Goal: Task Accomplishment & Management: Use online tool/utility

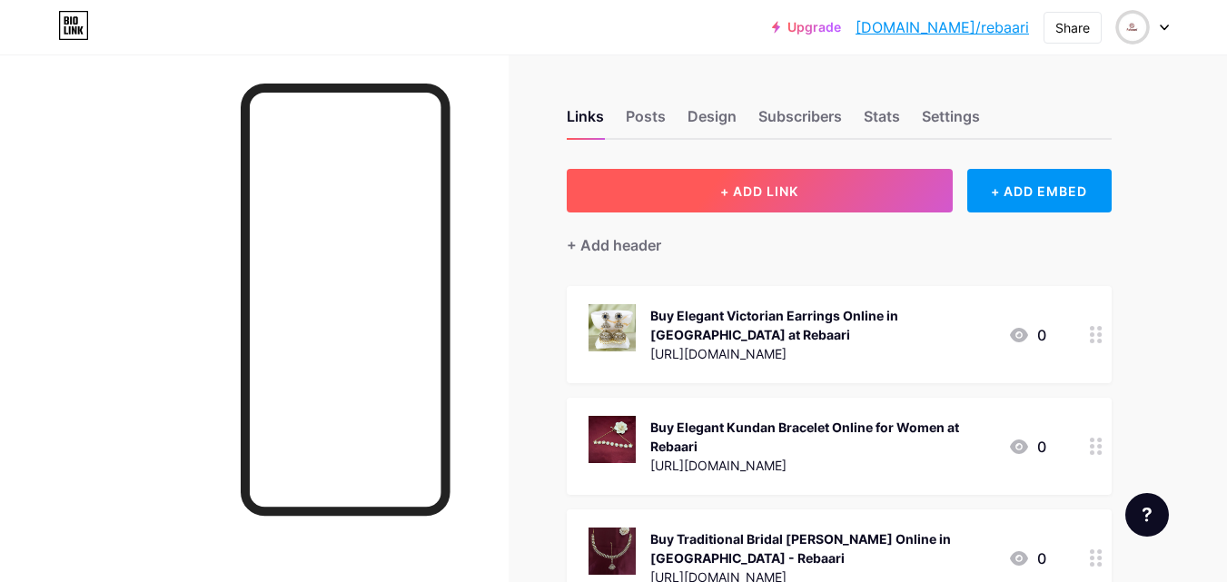
click at [723, 191] on span "+ ADD LINK" at bounding box center [759, 190] width 78 height 15
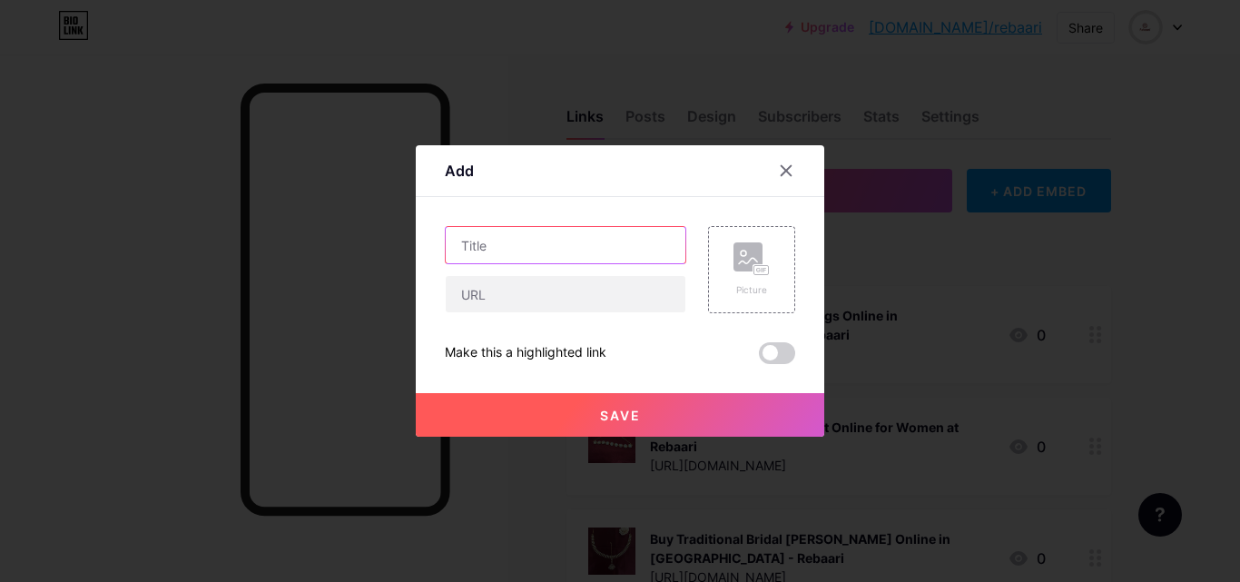
click at [568, 246] on input "text" at bounding box center [566, 245] width 240 height 36
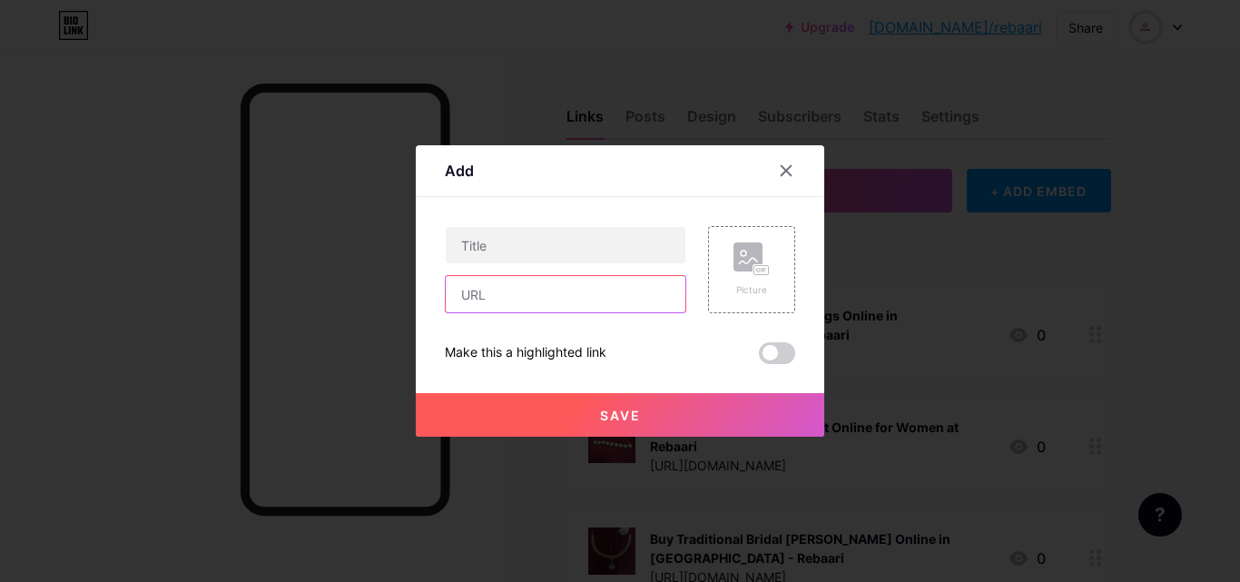
click at [563, 295] on input "text" at bounding box center [566, 294] width 240 height 36
paste input "Buy Elegant Brooch Pin for Saree Online – Rebaari"
type input "Buy Elegant Brooch Pin for Saree Online – Rebaari"
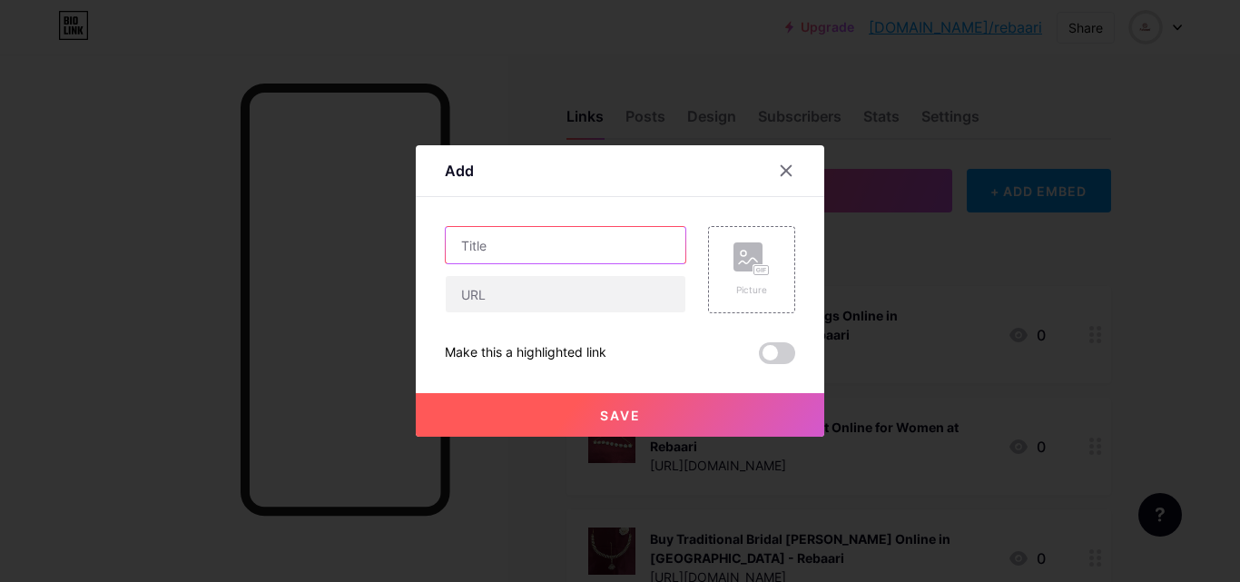
click at [584, 238] on input "text" at bounding box center [566, 245] width 240 height 36
paste input "Buy Elegant Brooch Pin for Saree Online – Rebaari"
click at [506, 247] on input "Buy Elegant Brooch Pin for Saree Online – Rebaari" at bounding box center [566, 245] width 240 height 36
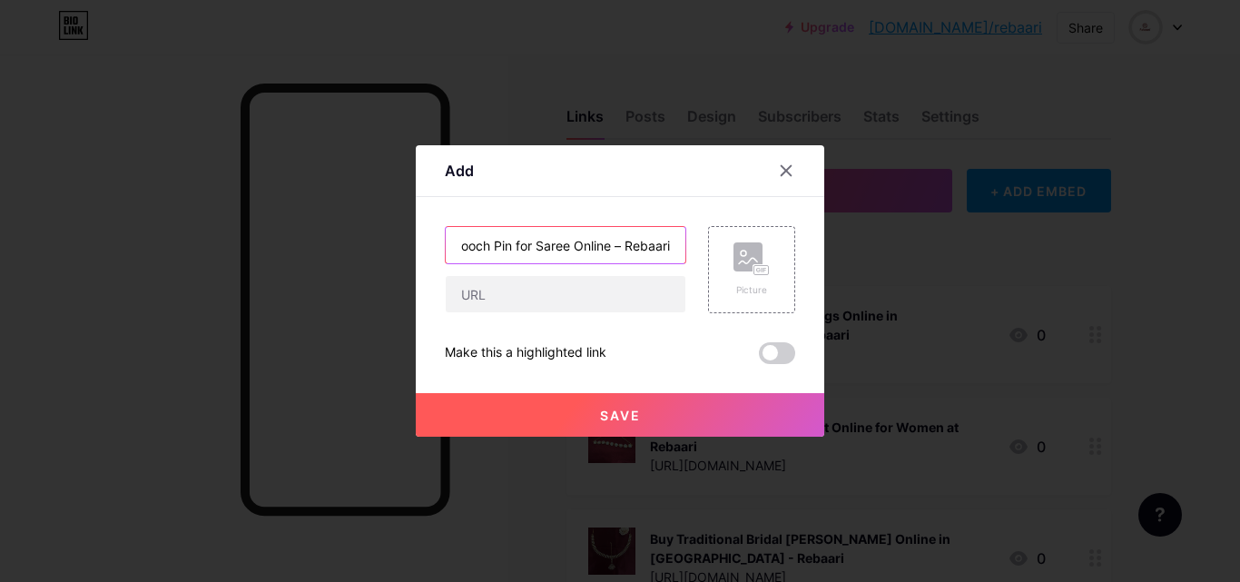
click at [616, 246] on input "Buy Brooch Pin for Saree Online – Rebaari" at bounding box center [566, 245] width 240 height 36
type input "Buy Brooch Pin for Saree Online in [GEOGRAPHIC_DATA] – Rebaari"
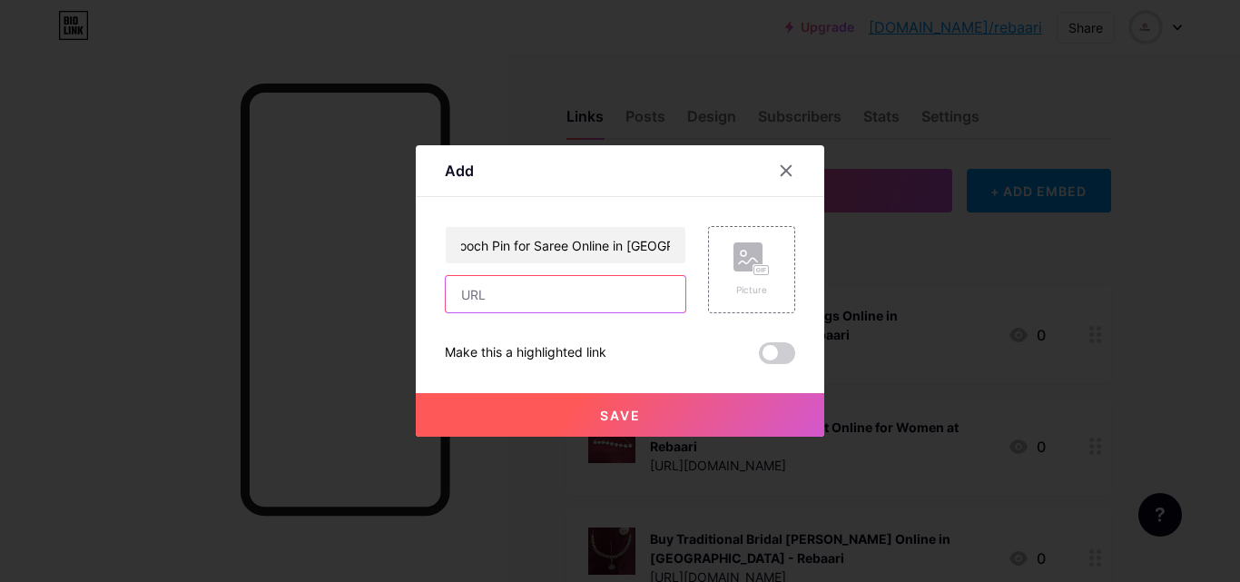
click at [642, 281] on input "text" at bounding box center [566, 294] width 240 height 36
paste input "[URL][DOMAIN_NAME]"
type input "[URL][DOMAIN_NAME]"
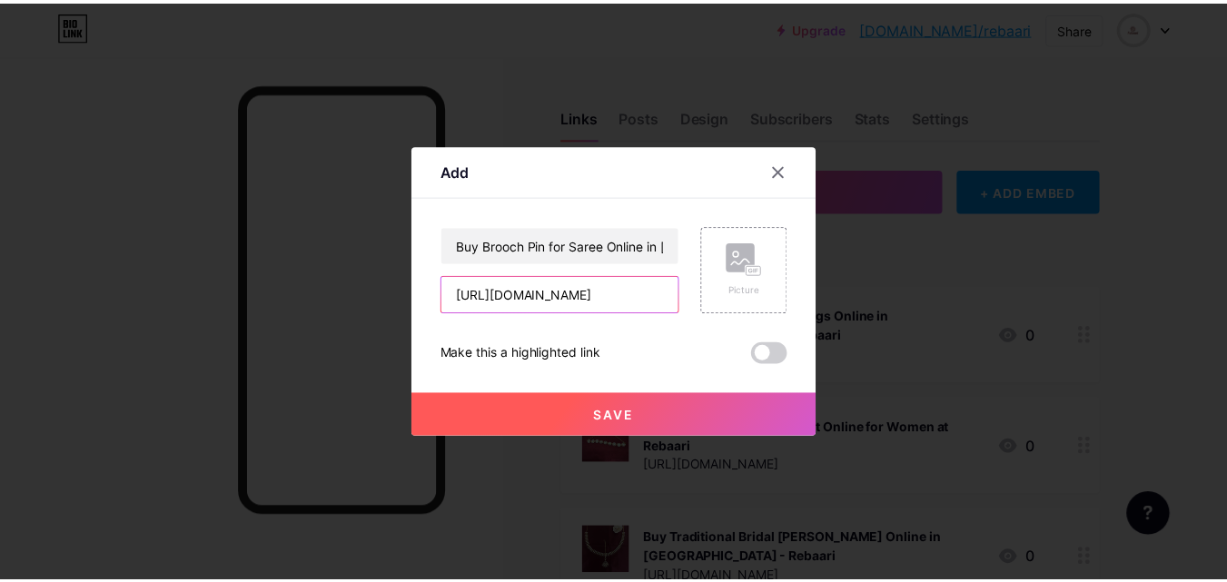
scroll to position [0, 0]
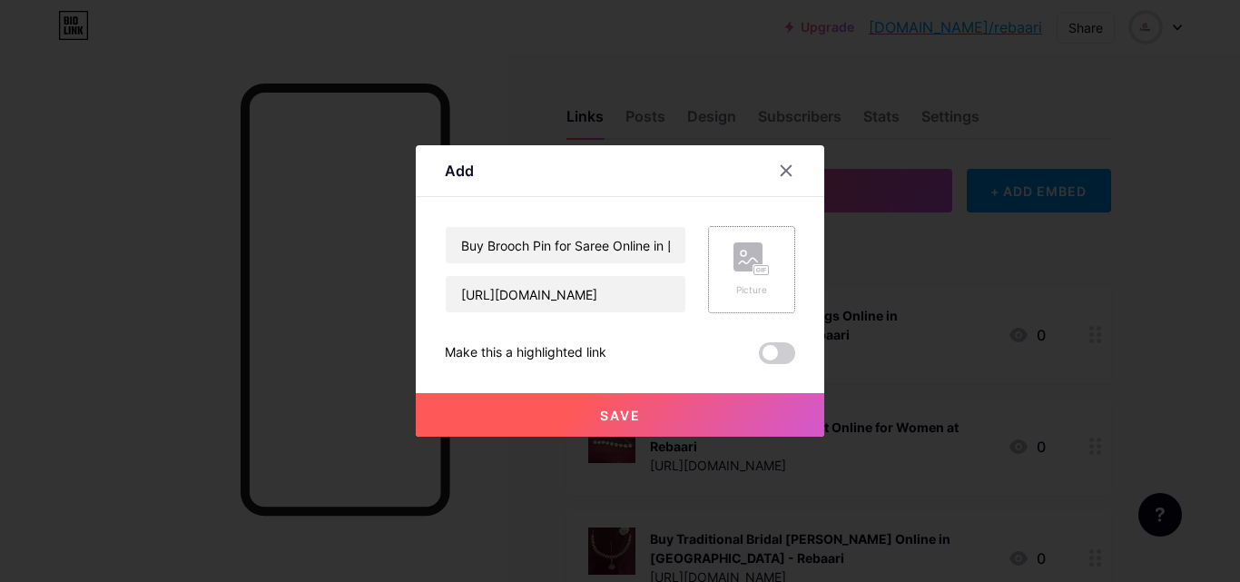
click at [752, 255] on rect at bounding box center [748, 256] width 29 height 29
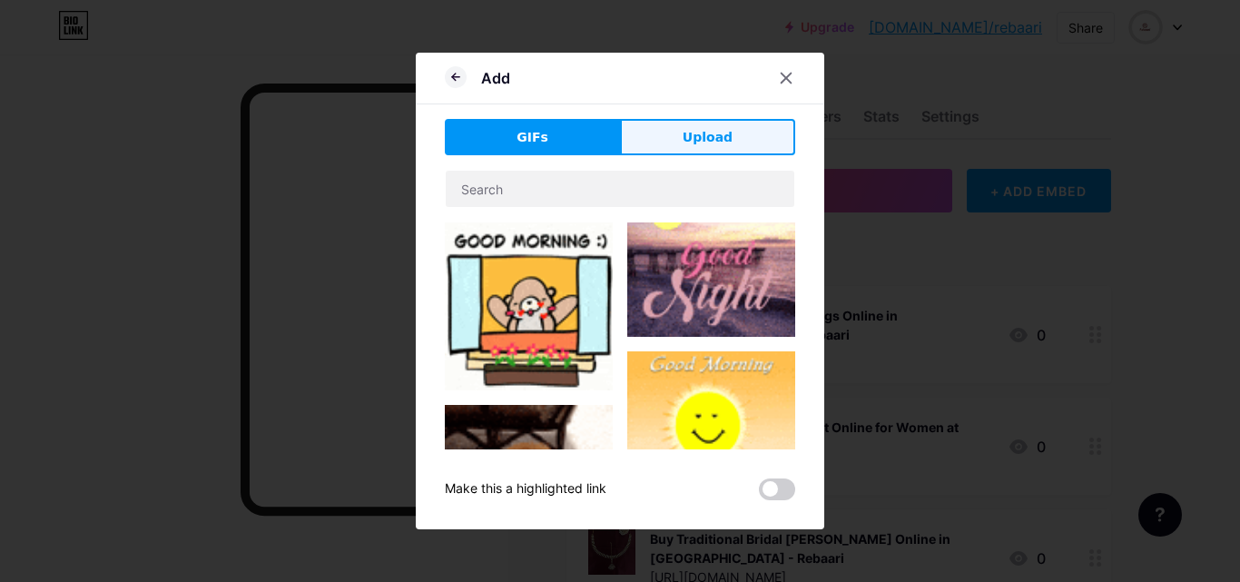
click at [706, 140] on span "Upload" at bounding box center [708, 137] width 50 height 19
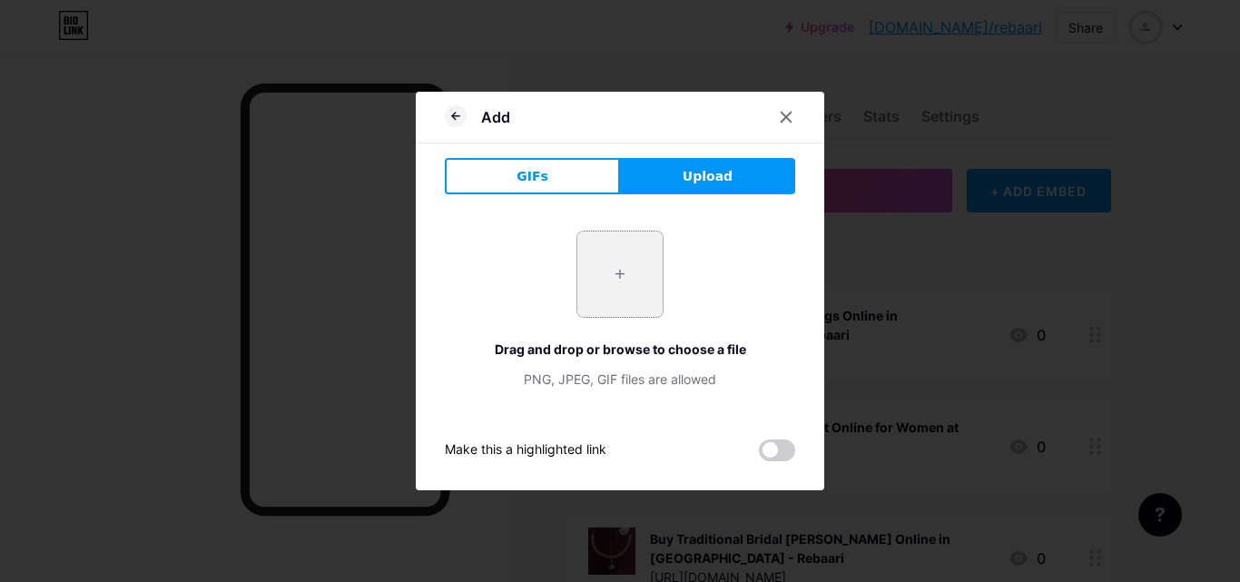
click at [647, 278] on input "file" at bounding box center [620, 274] width 85 height 85
type input "C:\fakepath\Gold Plated Brooch.jpg"
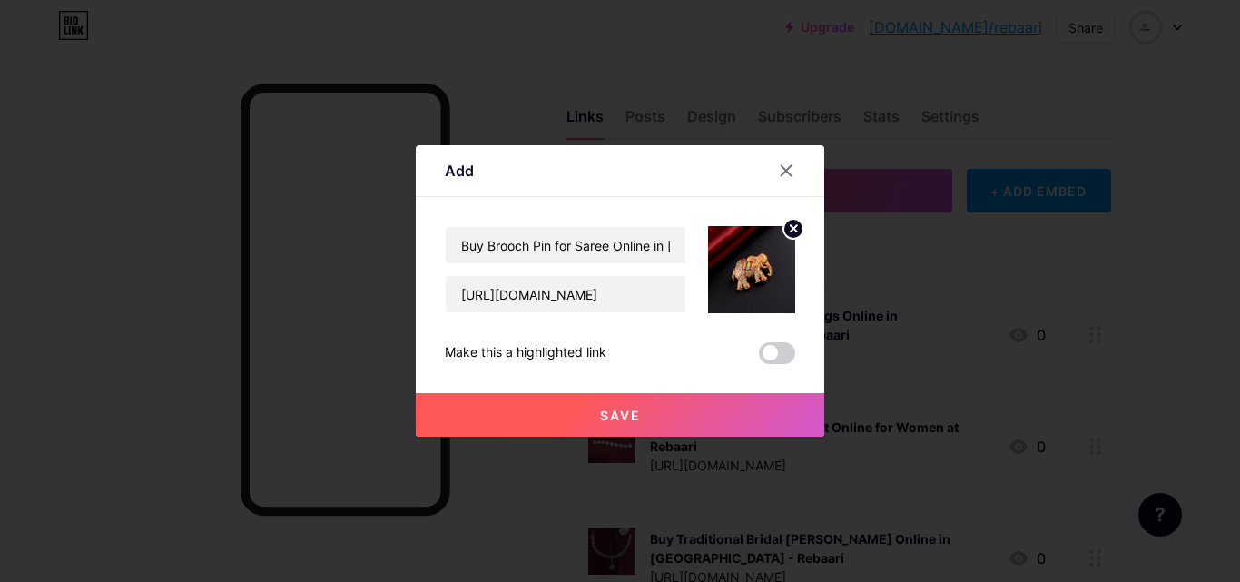
click at [652, 419] on button "Save" at bounding box center [620, 415] width 409 height 44
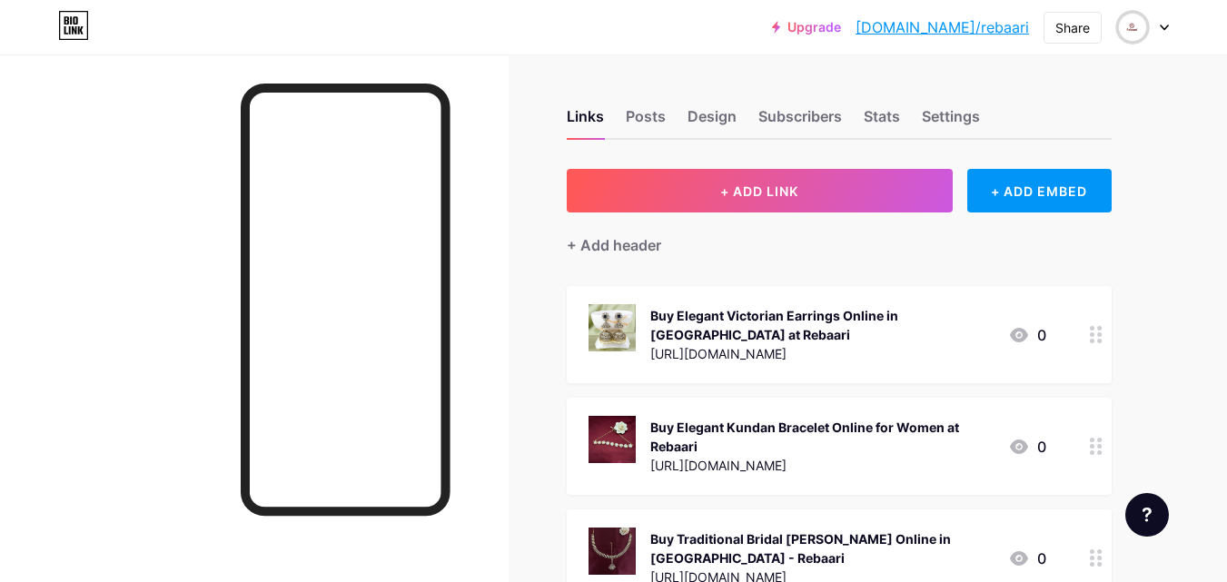
click at [972, 32] on link "[DOMAIN_NAME]/rebaari" at bounding box center [941, 27] width 173 height 22
